Goal: Transaction & Acquisition: Purchase product/service

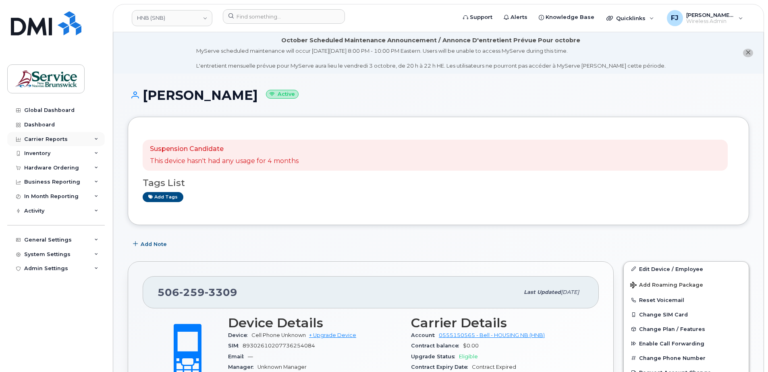
scroll to position [142, 0]
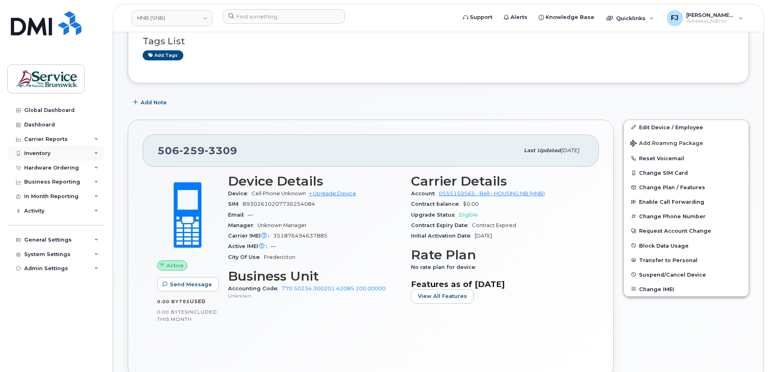
click at [62, 155] on div "Inventory" at bounding box center [55, 153] width 97 height 14
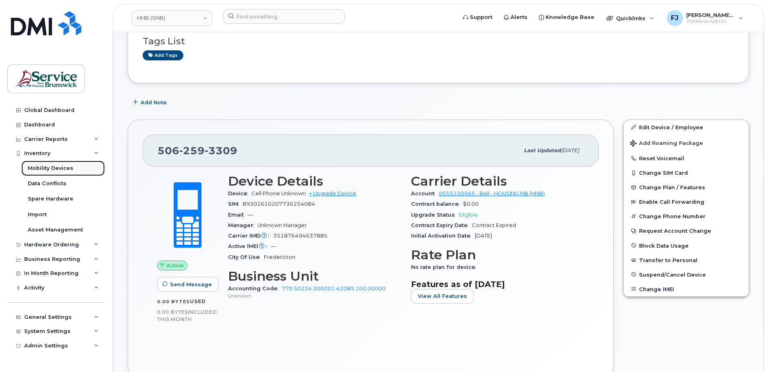
click at [57, 166] on div "Mobility Devices" at bounding box center [51, 168] width 46 height 7
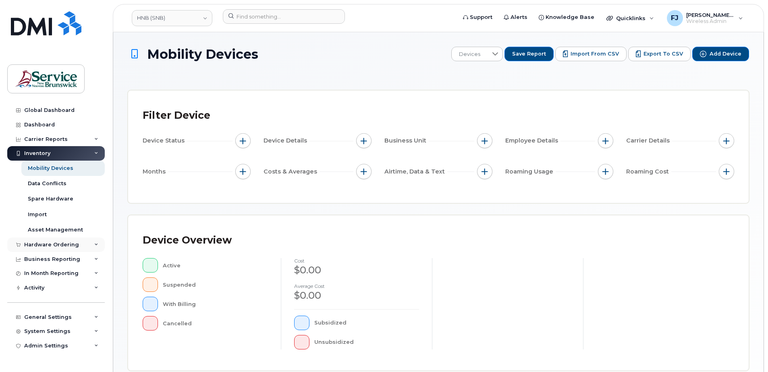
click at [57, 243] on div "Hardware Ordering" at bounding box center [51, 245] width 55 height 6
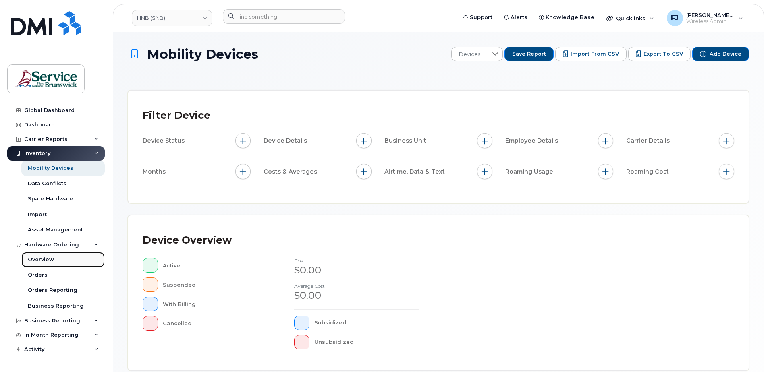
click at [51, 261] on div "Overview" at bounding box center [41, 259] width 26 height 7
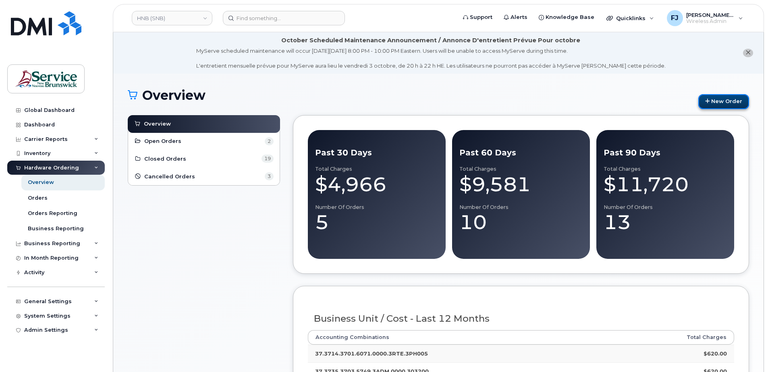
click at [710, 103] on link "New Order" at bounding box center [723, 101] width 51 height 15
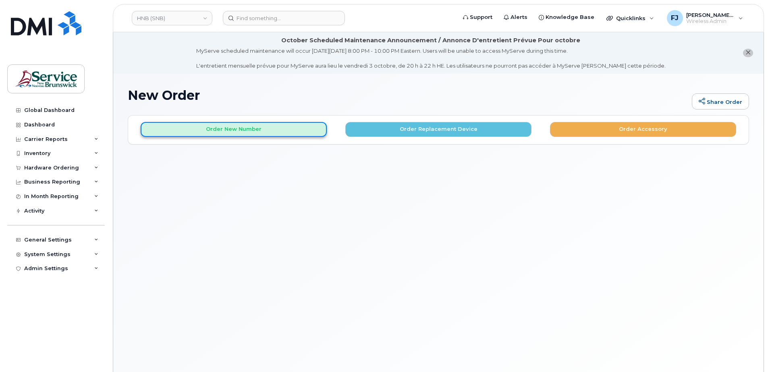
click at [255, 125] on button "Order New Number" at bounding box center [234, 129] width 186 height 15
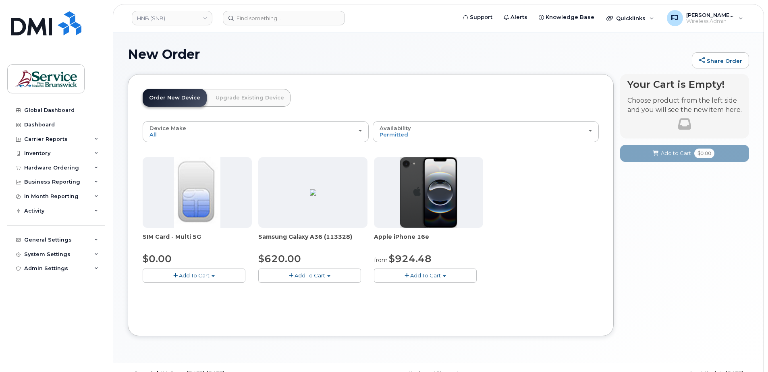
scroll to position [58, 0]
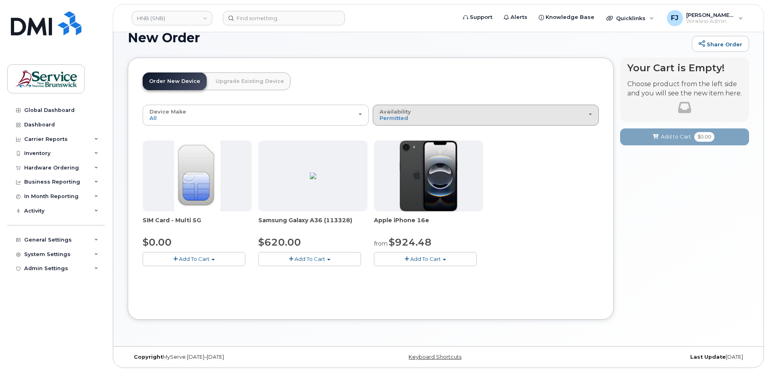
click at [440, 116] on div "Availability Permitted All" at bounding box center [485, 115] width 212 height 12
click at [404, 146] on div "All" at bounding box center [485, 147] width 222 height 10
click at [403, 116] on span "Permitted" at bounding box center [393, 118] width 29 height 6
click at [387, 146] on label "All" at bounding box center [382, 147] width 17 height 10
click at [0, 0] on input "All" at bounding box center [0, 0] width 0 height 0
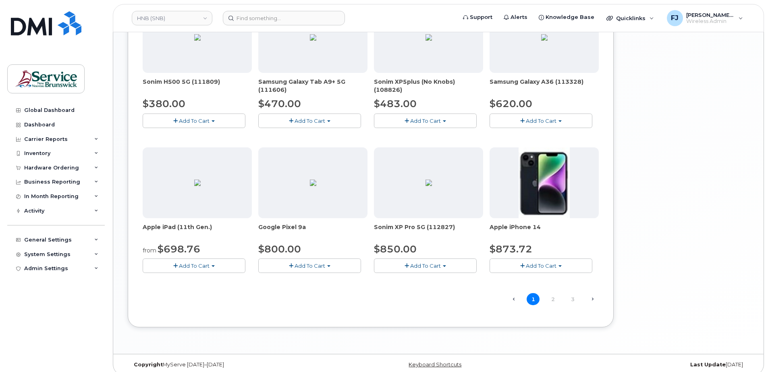
scroll to position [494, 0]
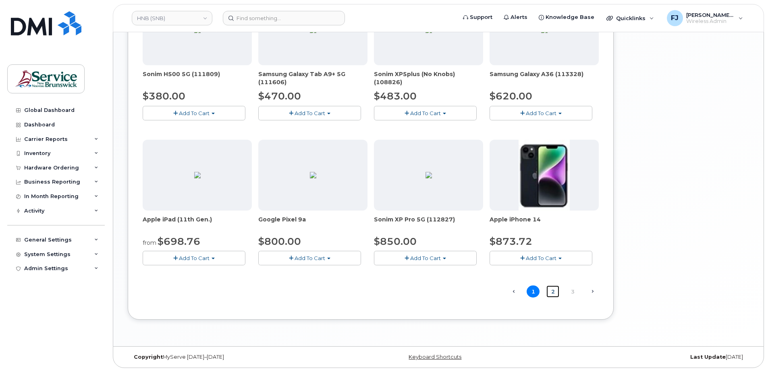
click at [547, 290] on link "2" at bounding box center [552, 292] width 13 height 12
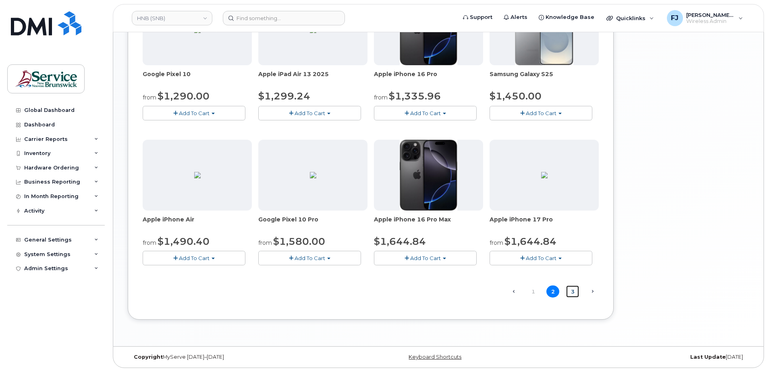
click at [570, 293] on link "3" at bounding box center [572, 292] width 13 height 12
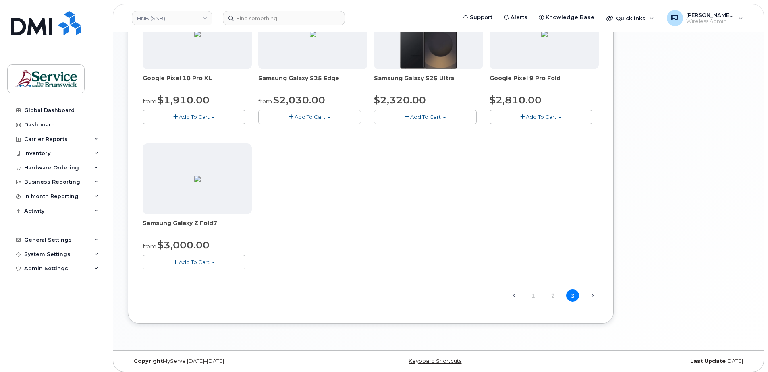
scroll to position [349, 0]
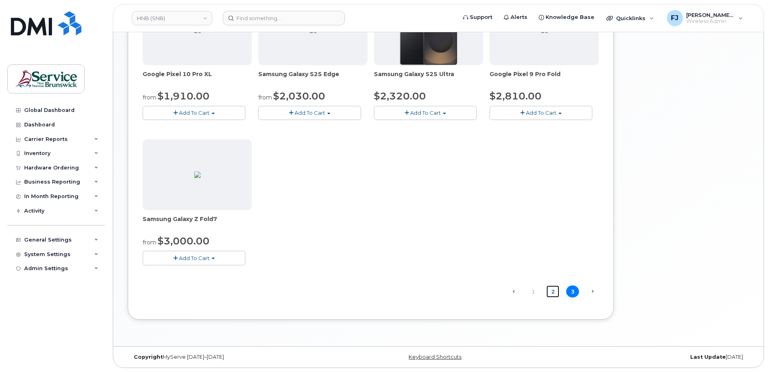
click at [551, 294] on link "2" at bounding box center [552, 292] width 13 height 12
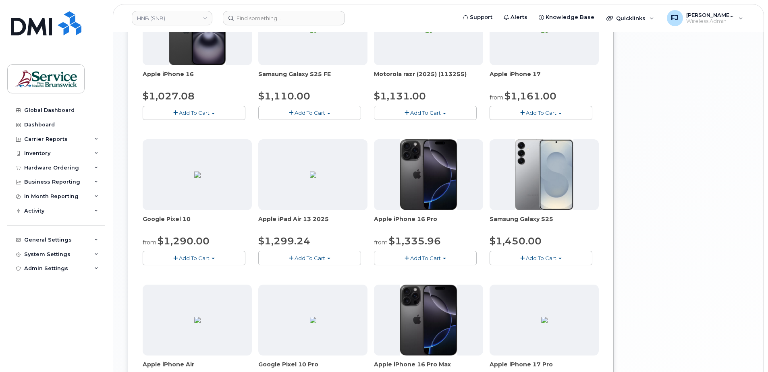
click at [724, 188] on div "Your Cart is Empty! Choose product from the left side and you will see the new …" at bounding box center [684, 121] width 129 height 711
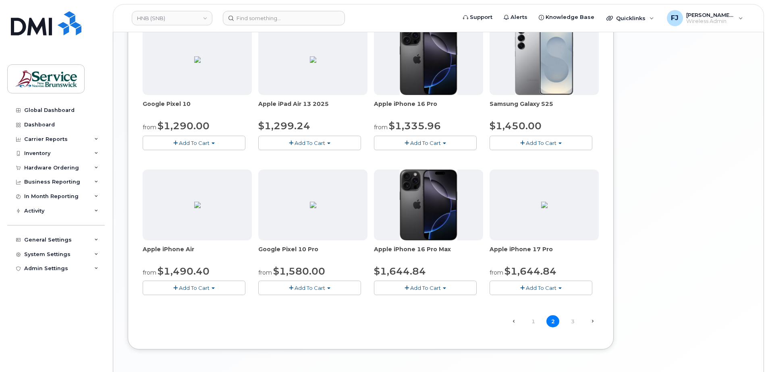
scroll to position [483, 0]
